Goal: Task Accomplishment & Management: Complete application form

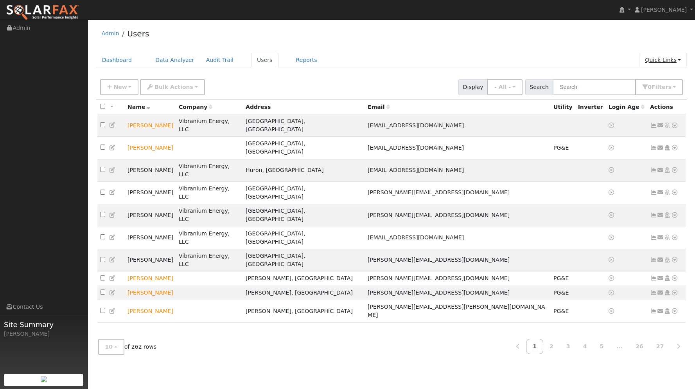
click at [655, 56] on link "Quick Links" at bounding box center [664, 60] width 48 height 14
click at [640, 74] on link "Quick Add" at bounding box center [647, 76] width 79 height 11
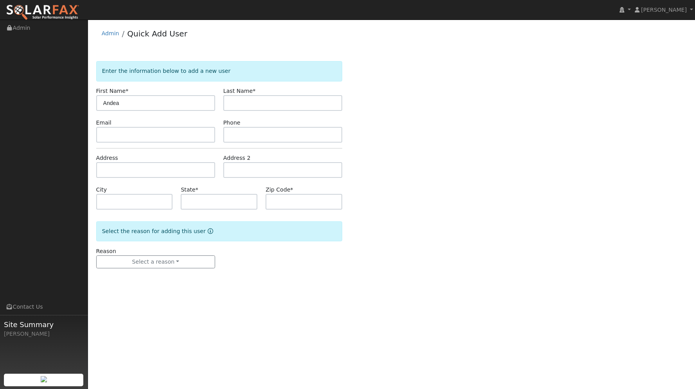
type input "Andea"
type input "Lastname"
click at [117, 140] on input "text" at bounding box center [155, 135] width 119 height 16
type input "[EMAIL_ADDRESS][DOMAIN_NAME]"
type input "4747474747"
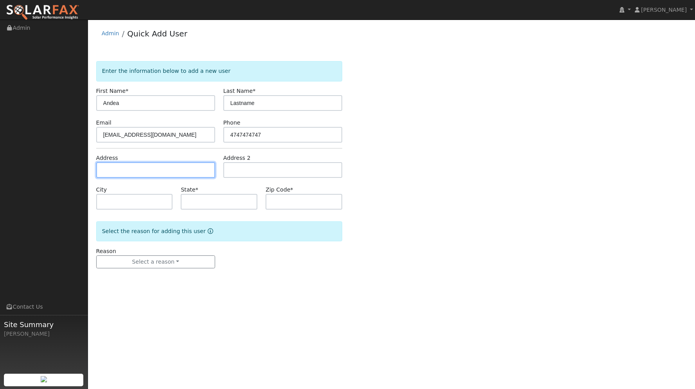
click at [118, 169] on input "text" at bounding box center [155, 170] width 119 height 16
type input "[STREET_ADDRESS][PERSON_NAME]"
type input "Auburn"
type input "CA"
type input "95602"
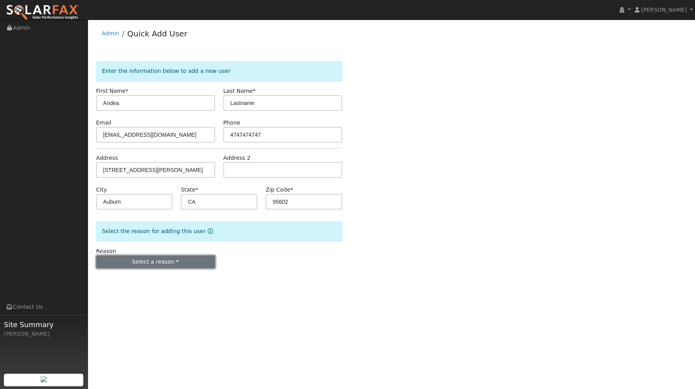
click at [167, 259] on button "Select a reason" at bounding box center [155, 261] width 119 height 13
click at [155, 277] on link "New lead" at bounding box center [140, 277] width 86 height 11
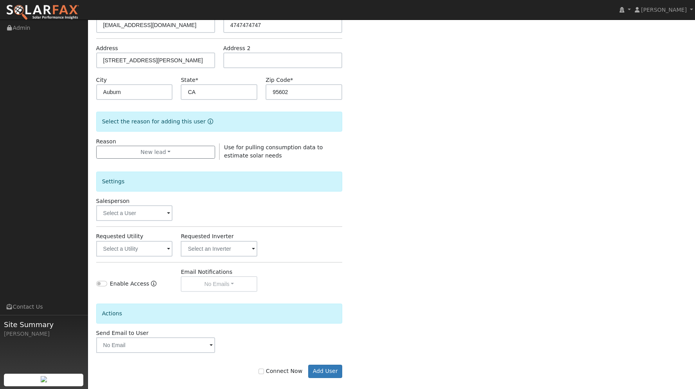
scroll to position [118, 0]
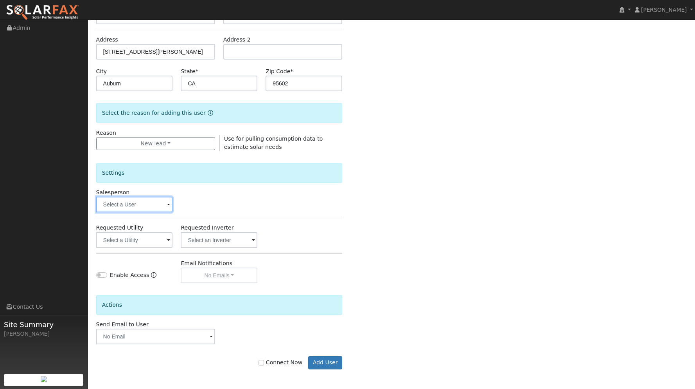
click at [160, 202] on input "text" at bounding box center [134, 204] width 77 height 16
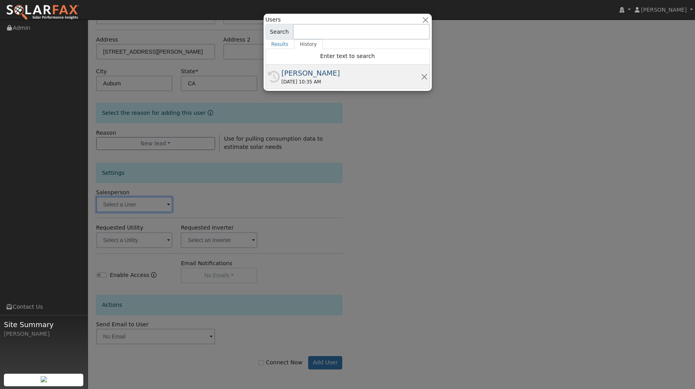
click at [318, 78] on div "[PERSON_NAME]" at bounding box center [351, 73] width 139 height 11
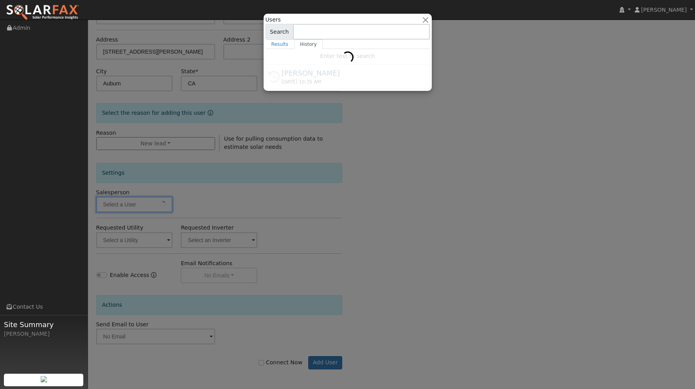
type input "[PERSON_NAME]"
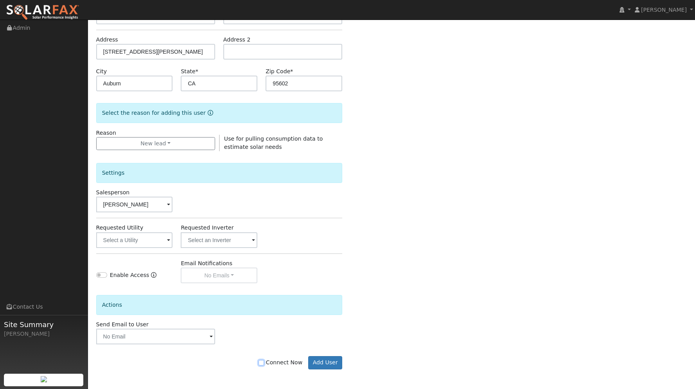
click at [264, 360] on input "Connect Now" at bounding box center [261, 362] width 5 height 5
checkbox input "true"
click at [325, 366] on button "Add User" at bounding box center [325, 362] width 34 height 13
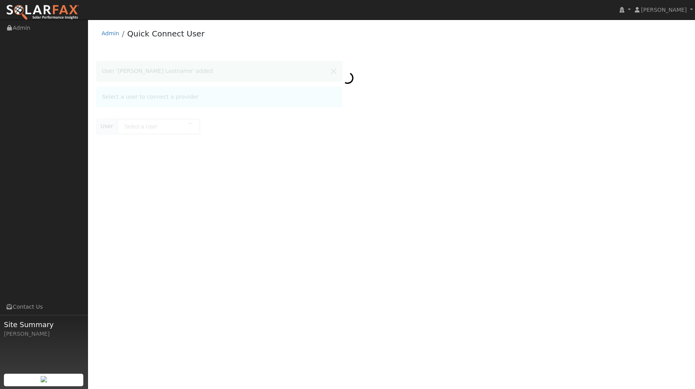
type input "Andea Lastname"
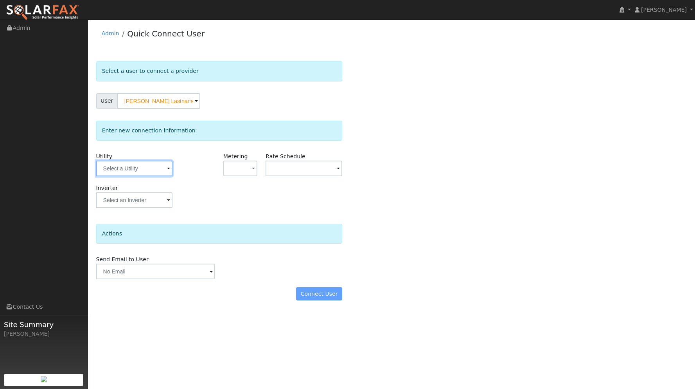
click at [133, 168] on input "text" at bounding box center [134, 168] width 77 height 16
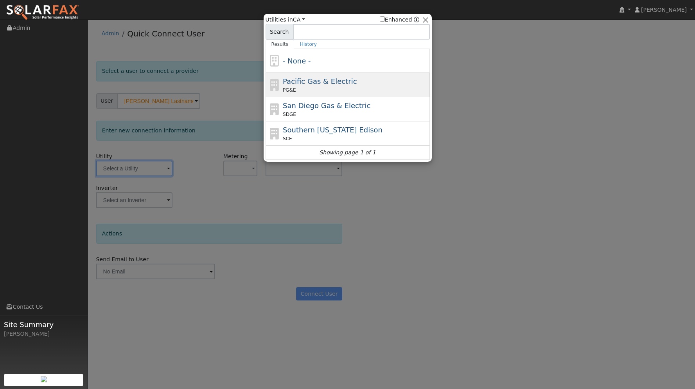
click at [314, 83] on span "Pacific Gas & Electric" at bounding box center [320, 81] width 74 height 8
type input "PG&E"
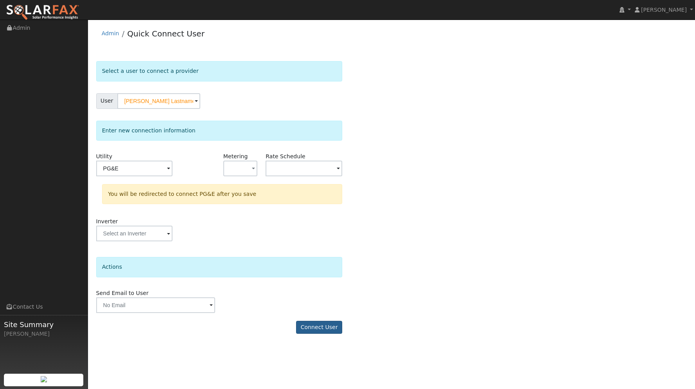
click at [310, 323] on button "Connect User" at bounding box center [319, 327] width 46 height 13
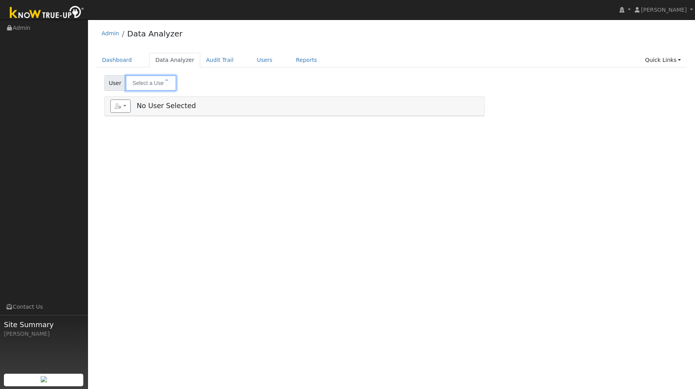
type input "[PERSON_NAME]"
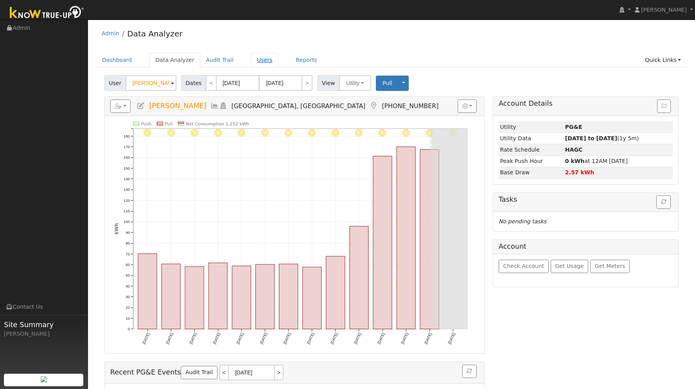
click at [256, 60] on link "Users" at bounding box center [264, 60] width 27 height 14
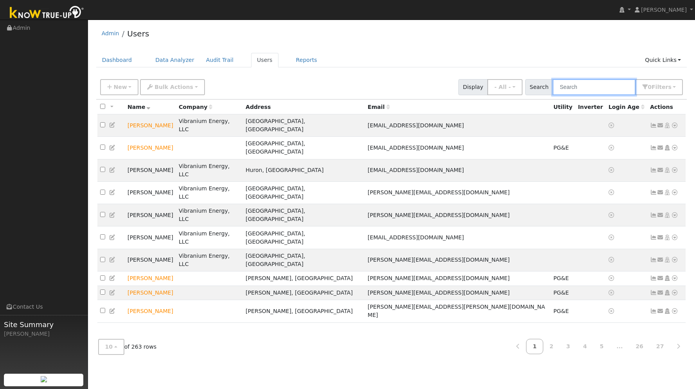
click at [580, 86] on input "text" at bounding box center [594, 87] width 83 height 16
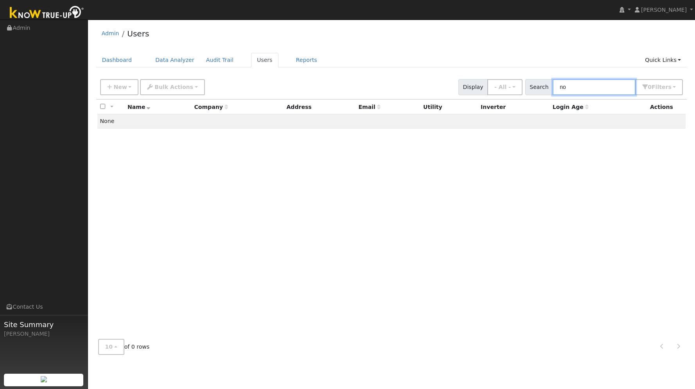
type input "n"
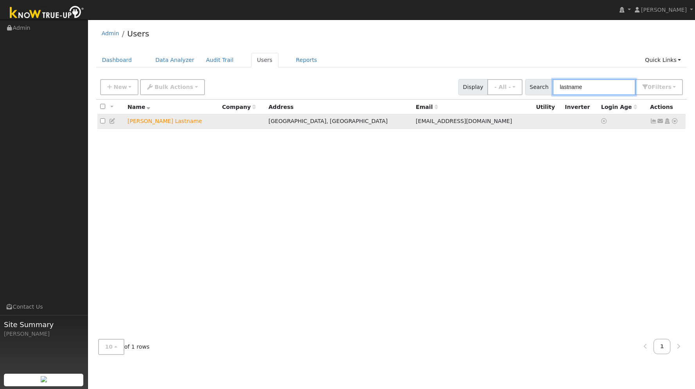
type input "lastname"
click at [676, 121] on icon at bounding box center [675, 120] width 7 height 5
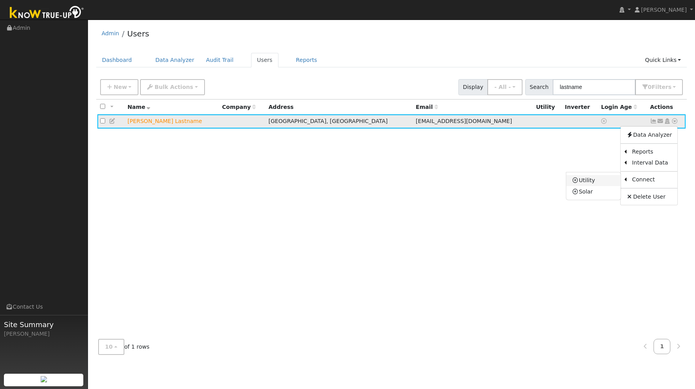
click at [607, 182] on link "Utility" at bounding box center [594, 180] width 54 height 11
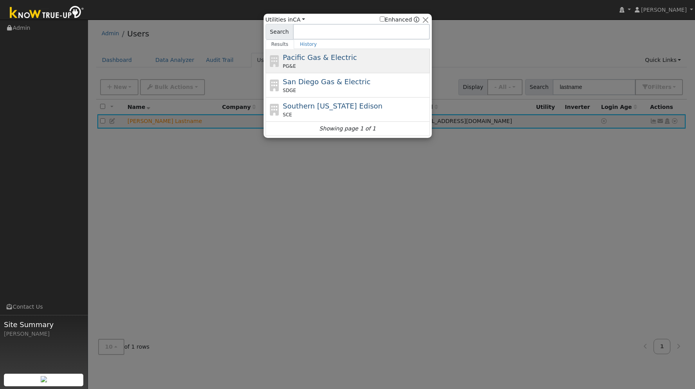
click at [333, 56] on span "Pacific Gas & Electric" at bounding box center [320, 57] width 74 height 8
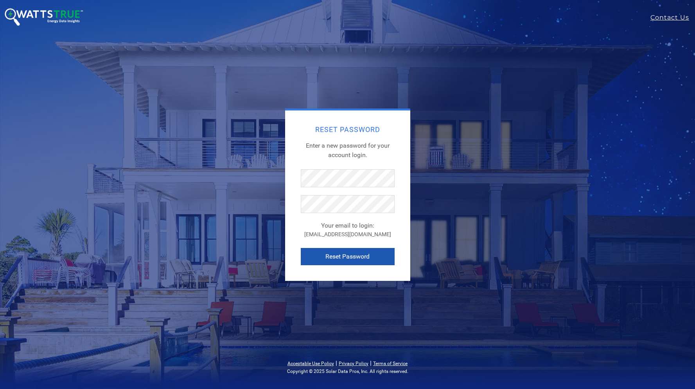
click at [319, 253] on button "Reset Password" at bounding box center [348, 256] width 94 height 17
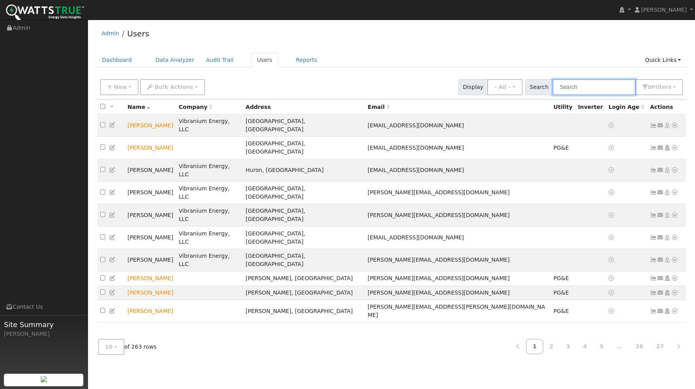
click at [601, 85] on input "text" at bounding box center [594, 87] width 83 height 16
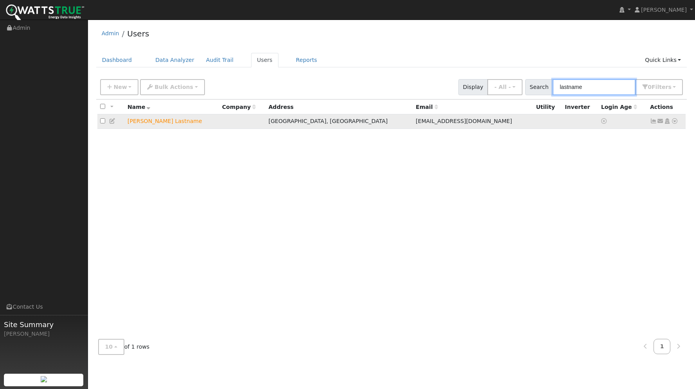
type input "lastname"
click at [677, 121] on icon at bounding box center [675, 120] width 7 height 5
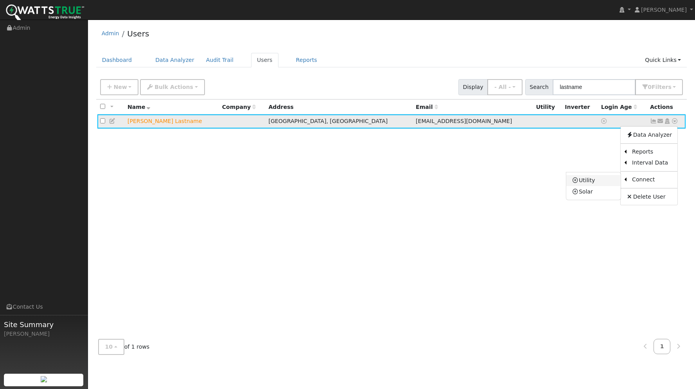
click at [611, 180] on link "Utility" at bounding box center [594, 180] width 54 height 11
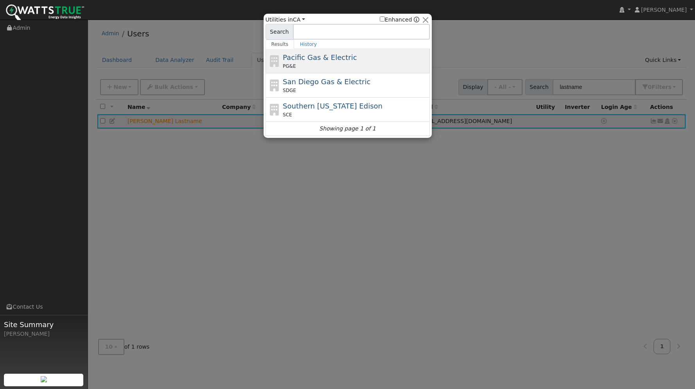
click at [371, 63] on div "PG&E" at bounding box center [355, 66] width 145 height 7
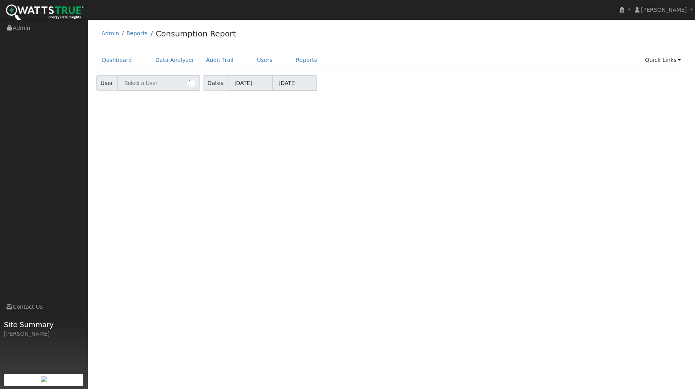
type input "[PERSON_NAME] Lastname"
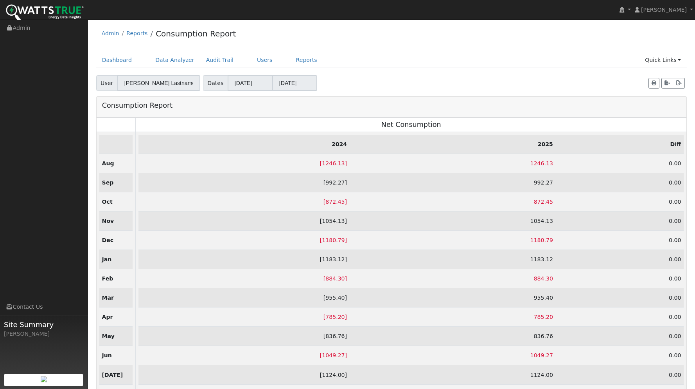
scroll to position [28, 0]
